Goal: Information Seeking & Learning: Learn about a topic

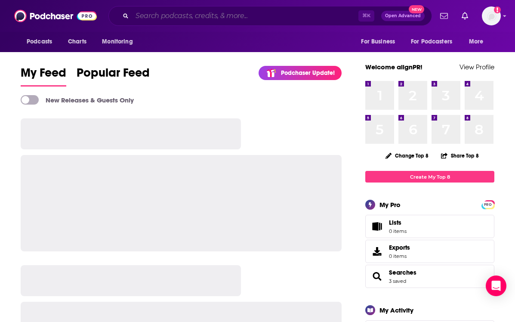
click at [198, 15] on input "Search podcasts, credits, & more..." at bounding box center [245, 16] width 226 height 14
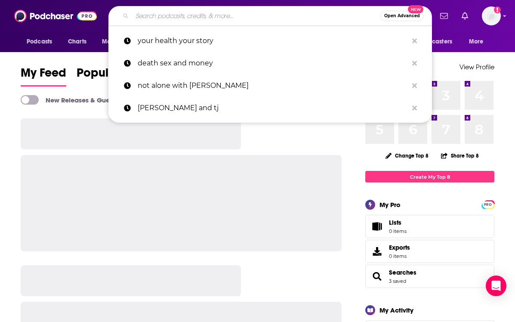
type input "g"
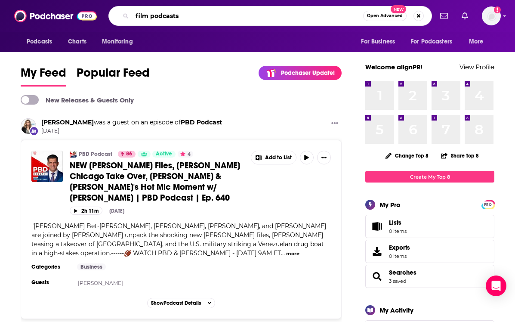
type input "film podcasts"
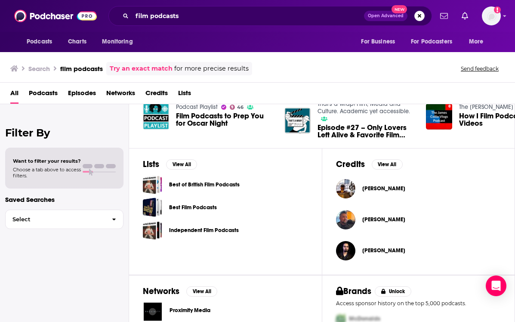
scroll to position [234, 0]
click at [52, 91] on span "Podcasts" at bounding box center [43, 95] width 29 height 18
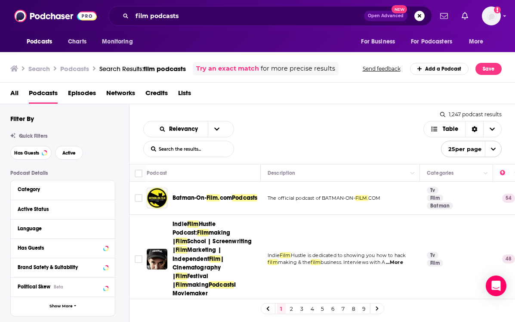
click at [185, 87] on span "Lists" at bounding box center [184, 95] width 13 height 18
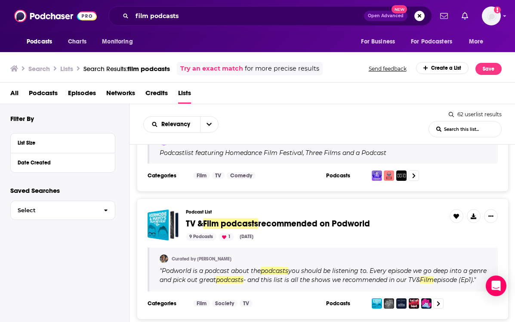
scroll to position [709, 0]
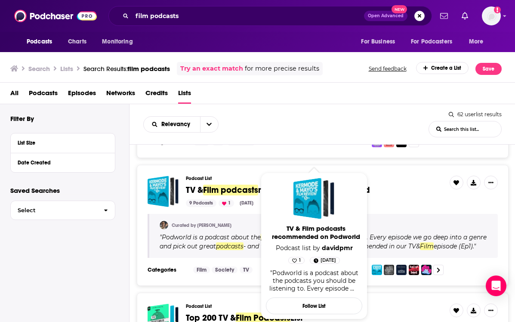
click at [215, 187] on span "Film podcasts" at bounding box center [230, 189] width 55 height 11
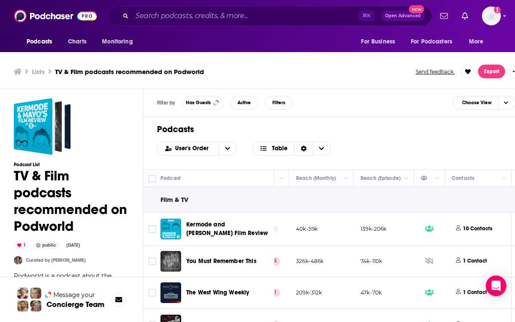
scroll to position [0, 250]
click at [436, 180] on icon "Column Actions" at bounding box center [436, 178] width 4 height 5
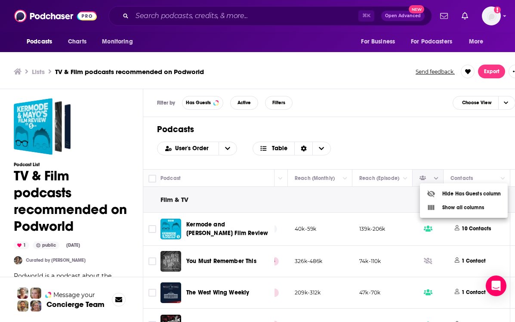
click at [436, 180] on div at bounding box center [257, 161] width 515 height 322
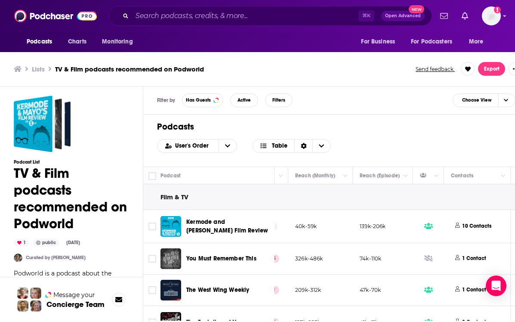
scroll to position [0, 249]
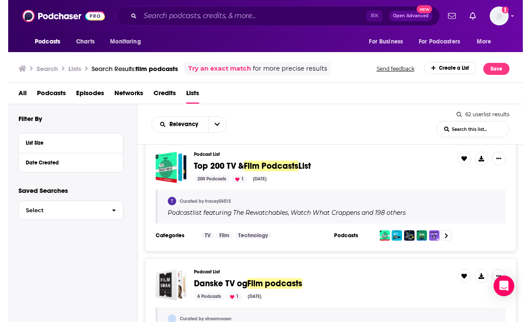
scroll to position [859, 0]
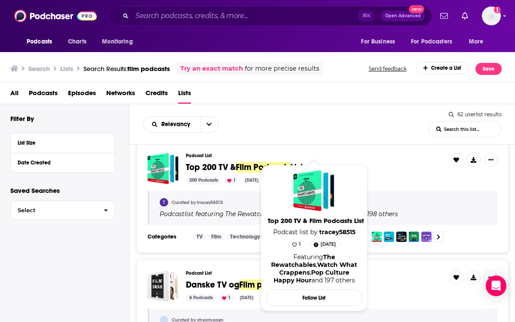
click at [204, 172] on span "Top 200 TV &" at bounding box center [211, 167] width 50 height 11
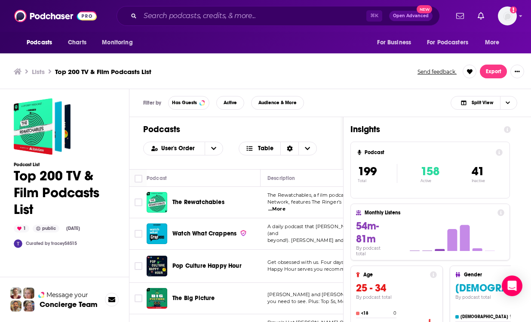
click at [379, 85] on div "Lists Top 200 TV & Film Podcasts List Send feedback. Export" at bounding box center [265, 71] width 531 height 35
click at [338, 103] on div "Filter by Has Guests Active Audience & More Split View" at bounding box center [330, 103] width 402 height 28
click at [334, 129] on div "Podcasts User's Order Table" at bounding box center [236, 143] width 214 height 52
click at [221, 203] on span "The Rewatchables" at bounding box center [198, 201] width 52 height 7
click at [371, 89] on div "Filter by Has Guests Active Audience & More Split View" at bounding box center [330, 103] width 402 height 28
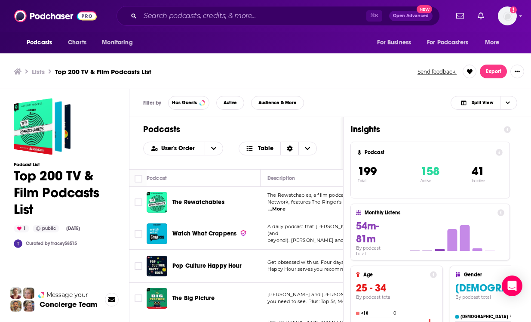
scroll to position [3, 0]
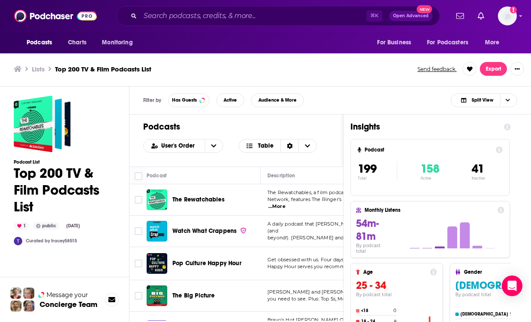
click at [399, 128] on h1 "Insights" at bounding box center [423, 126] width 147 height 11
click at [508, 126] on icon at bounding box center [507, 126] width 7 height 7
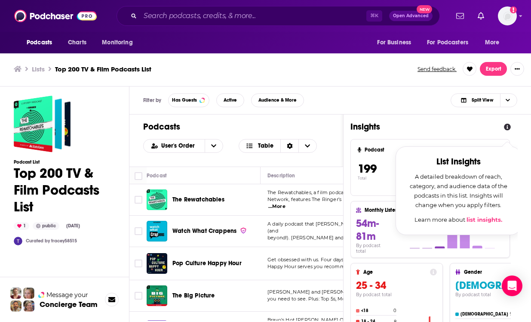
click at [508, 126] on icon at bounding box center [507, 126] width 7 height 7
click at [505, 127] on icon at bounding box center [507, 126] width 7 height 7
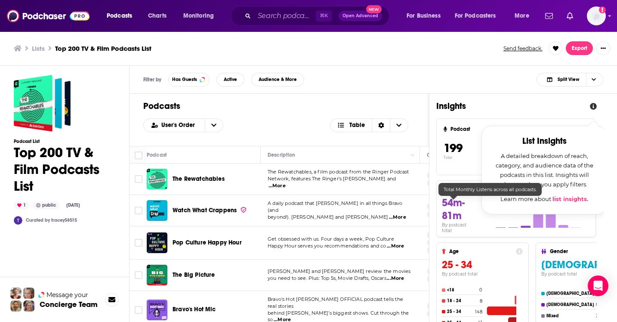
scroll to position [0, 0]
click at [303, 98] on div "Podcasts User's Order Table" at bounding box center [278, 120] width 299 height 52
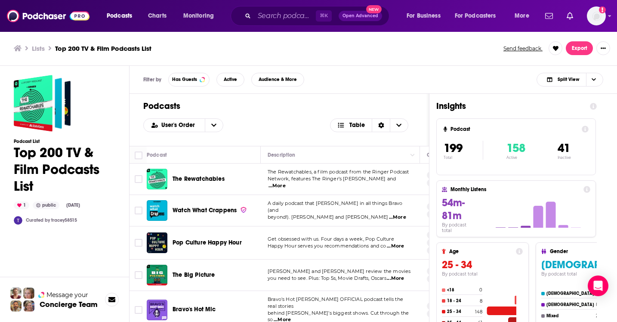
click at [323, 102] on h1 "Podcasts" at bounding box center [279, 106] width 272 height 11
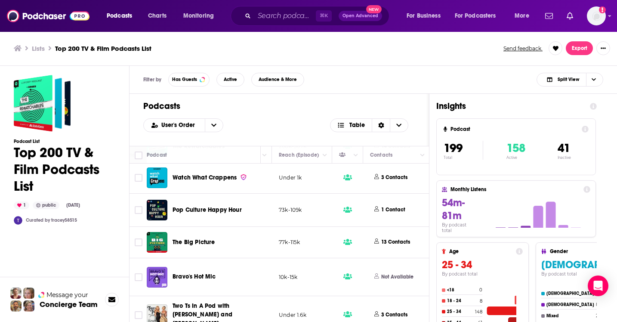
scroll to position [33, 314]
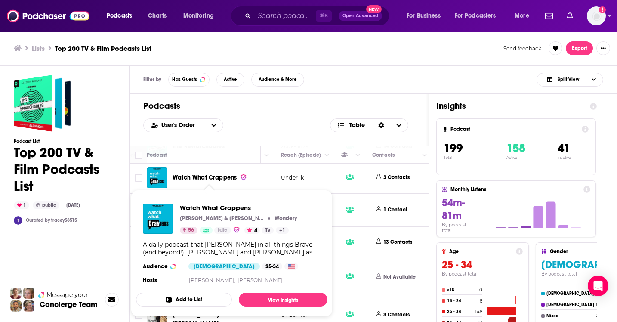
click at [210, 176] on span "Watch What Crappens" at bounding box center [204, 177] width 64 height 7
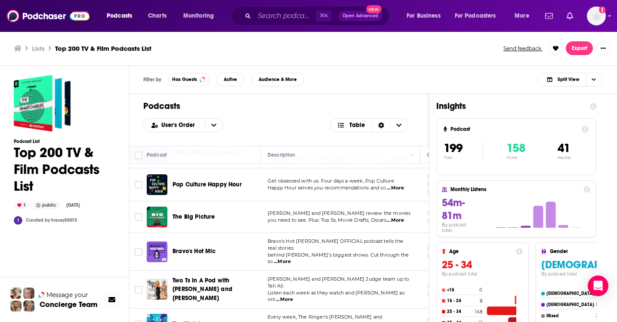
scroll to position [58, 0]
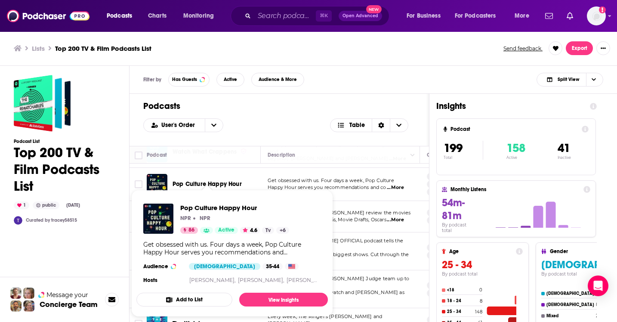
click at [228, 183] on span "Pop Culture Happy Hour" at bounding box center [206, 183] width 69 height 7
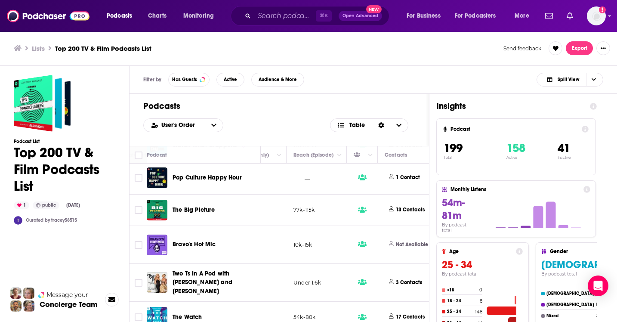
scroll to position [67, 302]
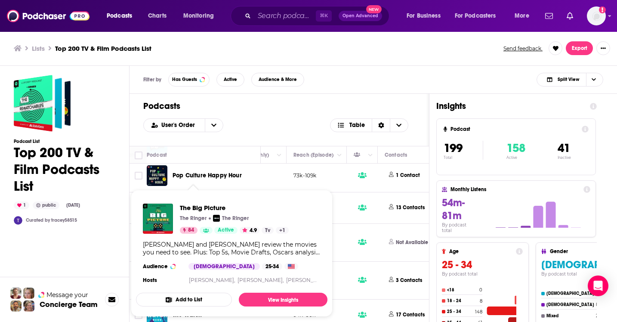
click at [203, 206] on span "The Big Picture" at bounding box center [234, 207] width 109 height 8
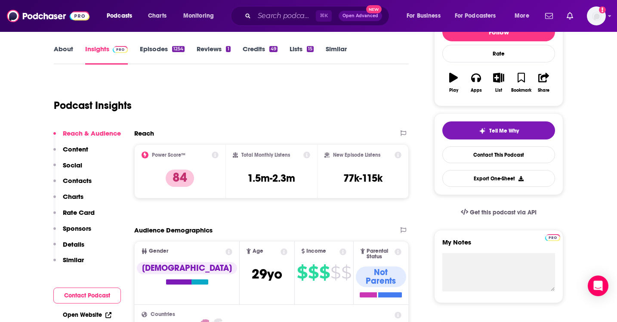
scroll to position [120, 0]
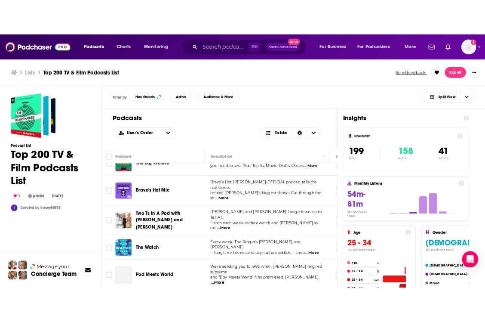
scroll to position [129, 0]
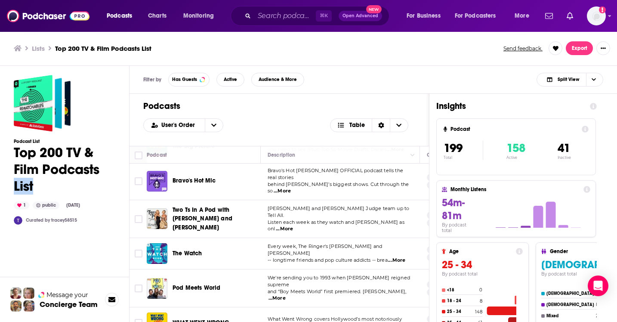
drag, startPoint x: 1, startPoint y: 183, endPoint x: 67, endPoint y: 180, distance: 65.4
click at [67, 180] on div "Podcast List Top 200 TV & Film Podcasts List 1 public [DATE] Curated by tracey5…" at bounding box center [57, 230] width 115 height 329
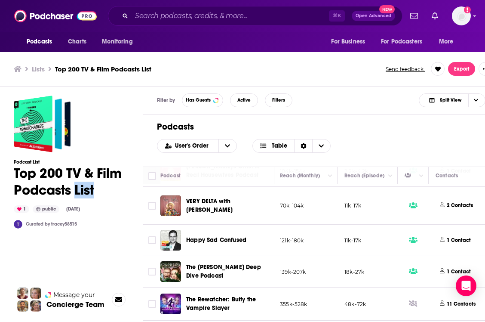
scroll to position [3339, 264]
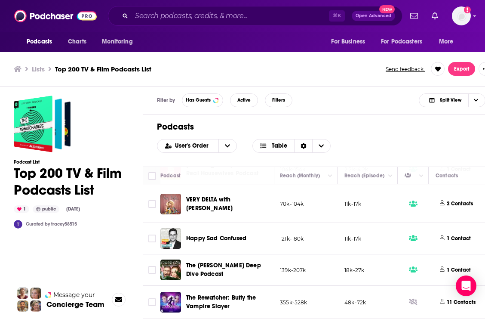
click at [212, 68] on ul "Lists Top 200 TV & Film Podcasts List" at bounding box center [195, 69] width 363 height 8
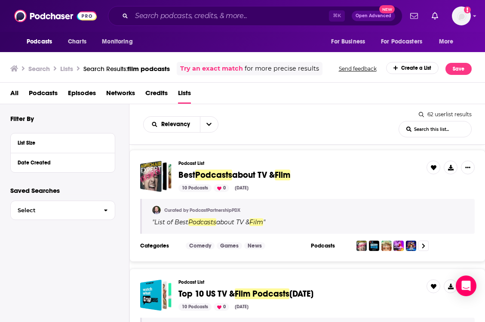
scroll to position [1696, 0]
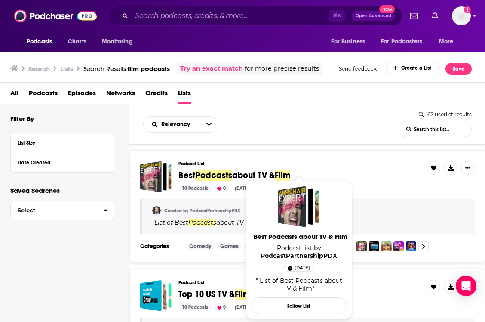
click at [249, 175] on span "about TV &" at bounding box center [253, 175] width 43 height 11
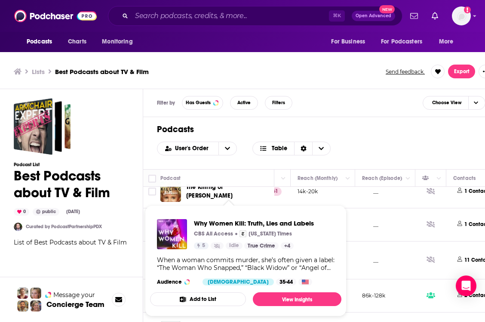
scroll to position [81, 246]
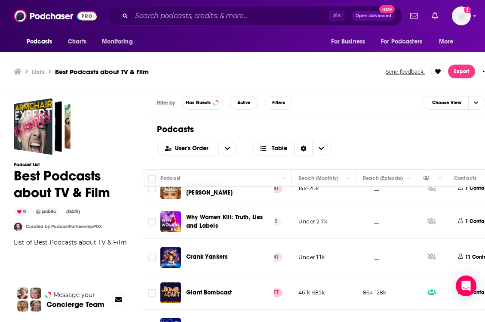
click at [377, 241] on td "__" at bounding box center [386, 257] width 60 height 38
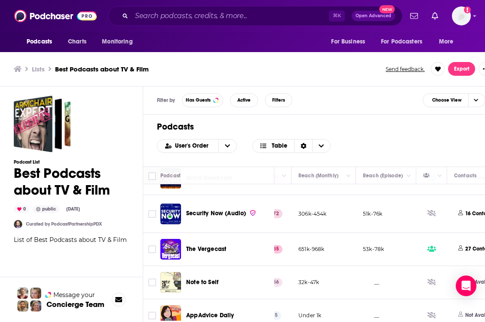
scroll to position [3, 0]
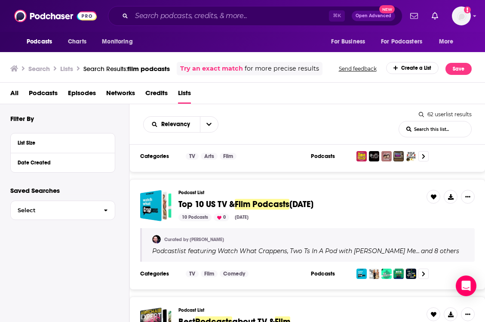
scroll to position [1675, 0]
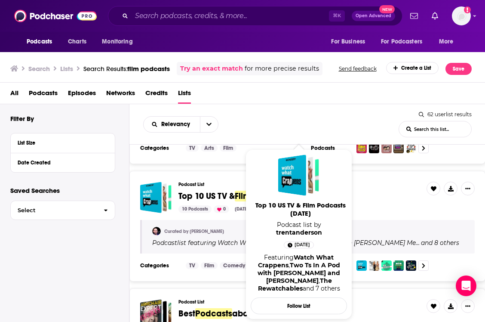
click at [221, 198] on span "Top 10 US TV &" at bounding box center [206, 196] width 56 height 11
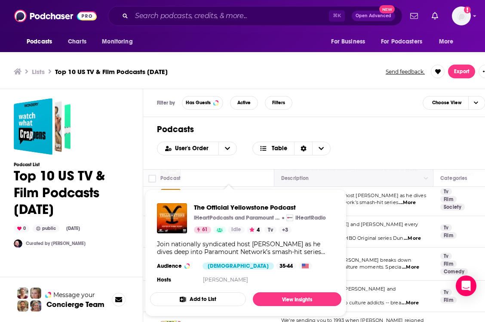
scroll to position [3, 0]
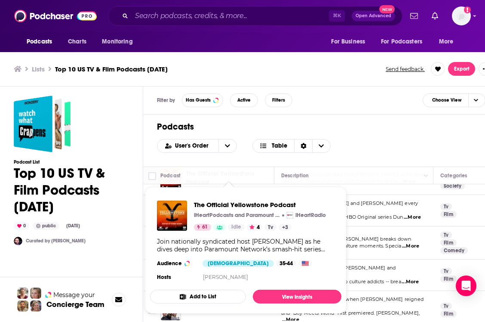
click at [333, 165] on div "Podcasts User's Order Table" at bounding box center [321, 140] width 356 height 52
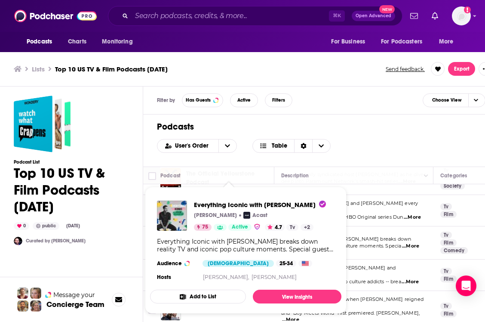
click at [360, 161] on div "Podcasts User's Order Table" at bounding box center [321, 140] width 356 height 52
